Goal: Obtain resource: Obtain resource

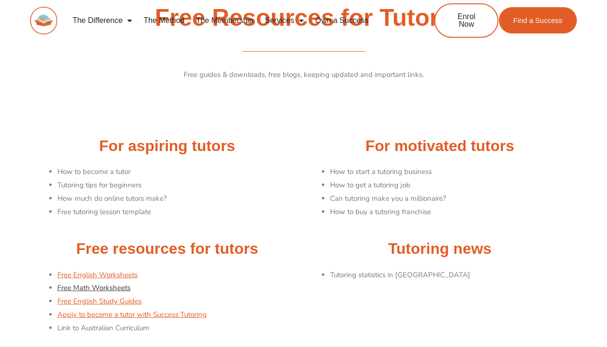
click at [103, 286] on link "Free Math Worksheets" at bounding box center [93, 288] width 73 height 10
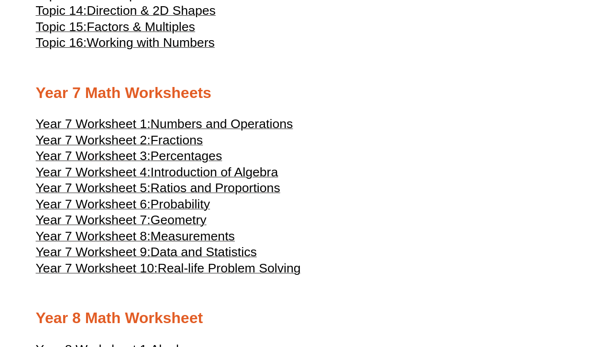
scroll to position [2204, 0]
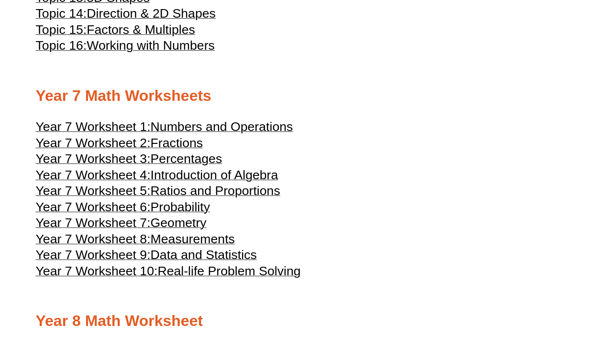
click at [159, 150] on span "Fractions" at bounding box center [177, 143] width 53 height 14
click at [170, 166] on span "Percentages" at bounding box center [187, 159] width 72 height 14
click at [234, 182] on span "Introduction of Algebra" at bounding box center [215, 175] width 128 height 14
click at [177, 182] on span "Introduction of Algebra" at bounding box center [215, 175] width 128 height 14
click at [168, 150] on span "Fractions" at bounding box center [177, 143] width 53 height 14
